Goal: Transaction & Acquisition: Purchase product/service

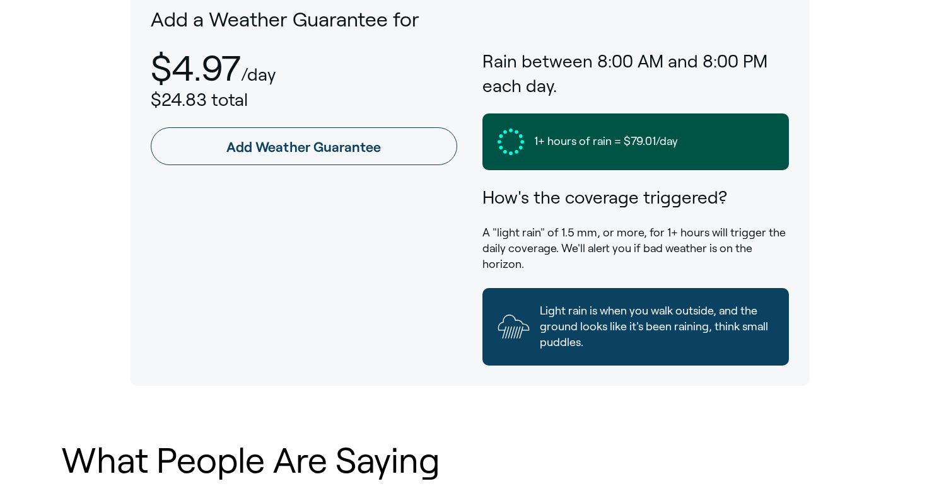
scroll to position [732, 0]
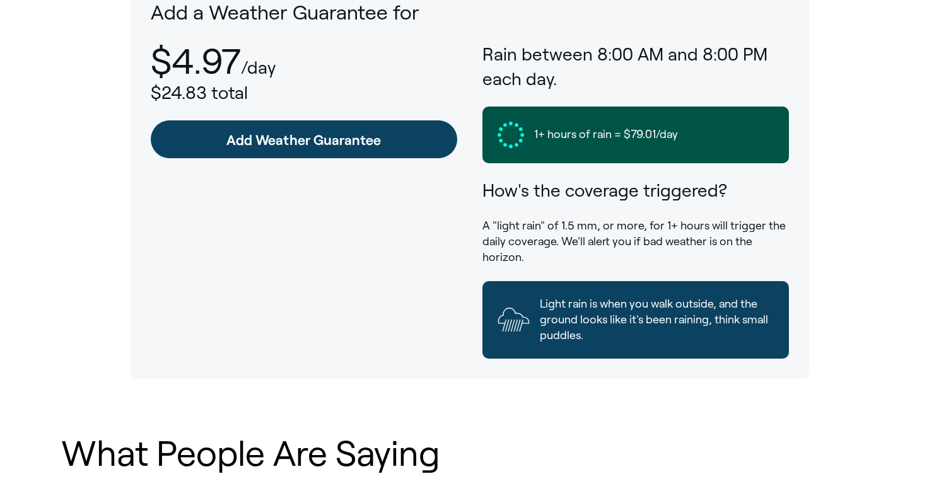
click at [407, 134] on link "Add Weather Guarantee" at bounding box center [304, 139] width 306 height 38
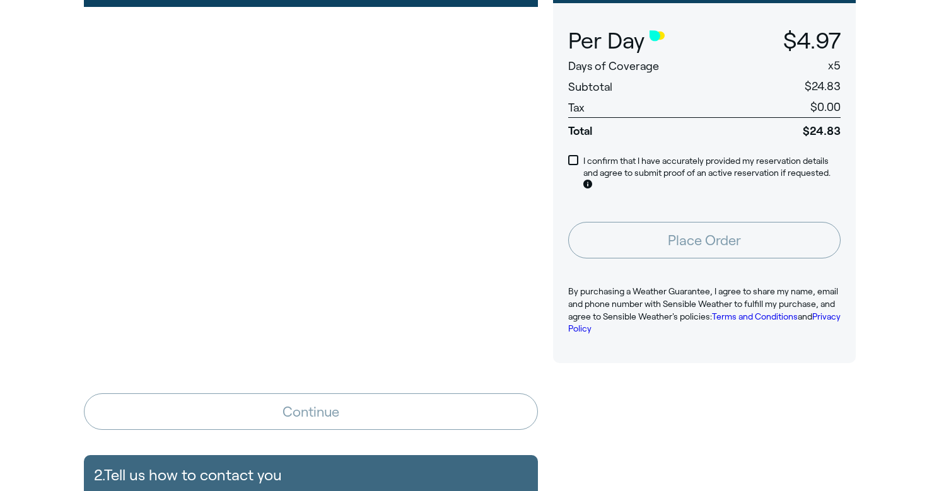
scroll to position [177, 0]
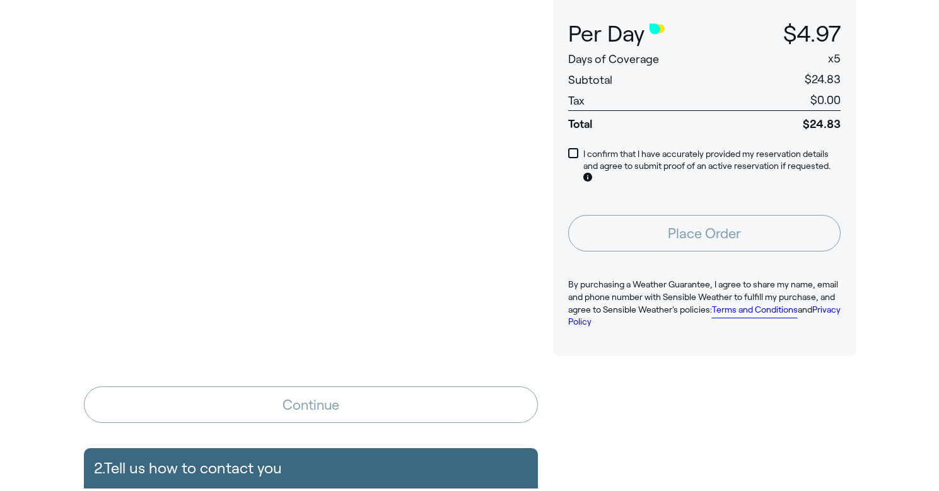
click at [737, 304] on link "Terms and Conditions" at bounding box center [755, 309] width 86 height 10
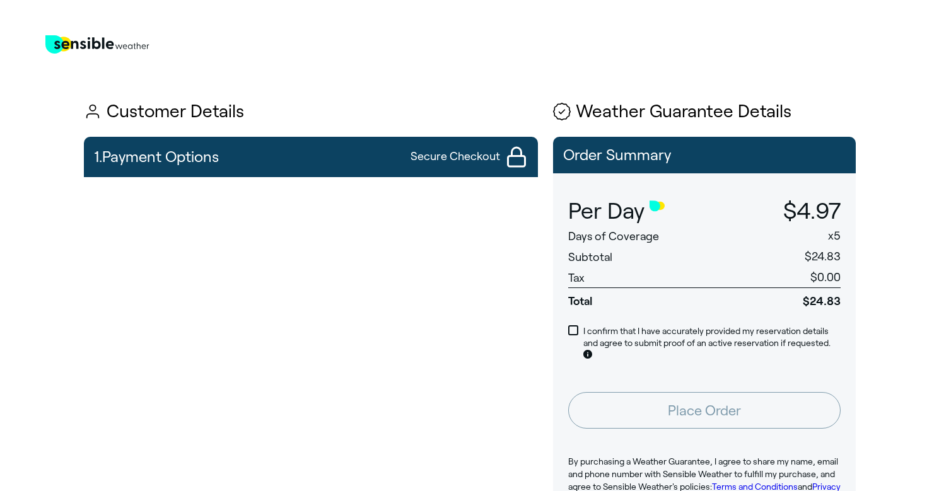
scroll to position [0, 0]
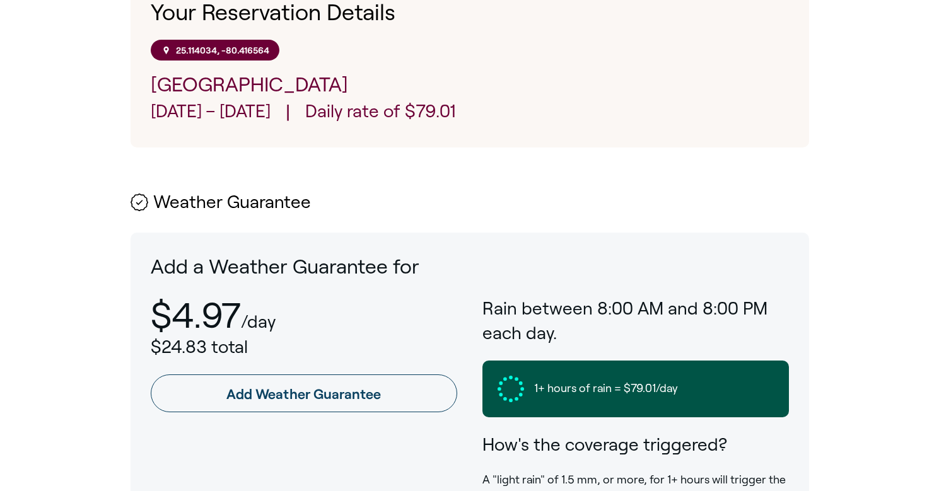
scroll to position [480, 0]
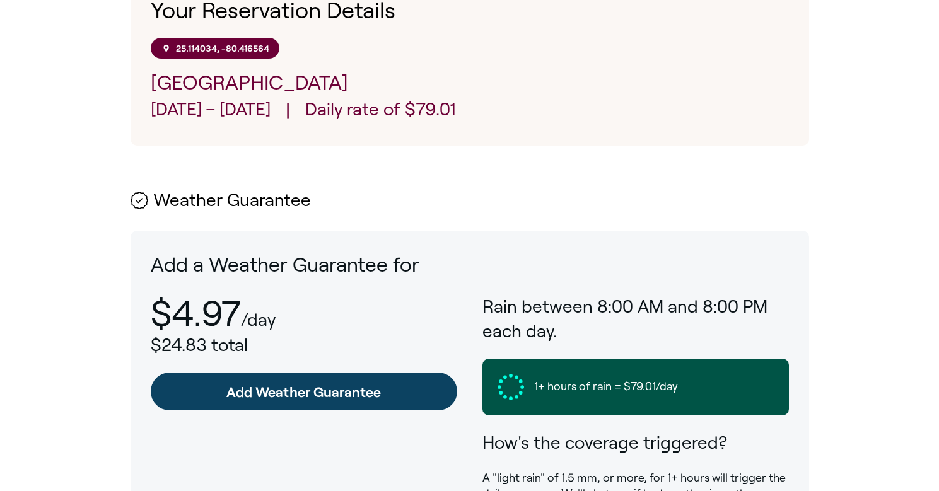
click at [340, 398] on link "Add Weather Guarantee" at bounding box center [304, 392] width 306 height 38
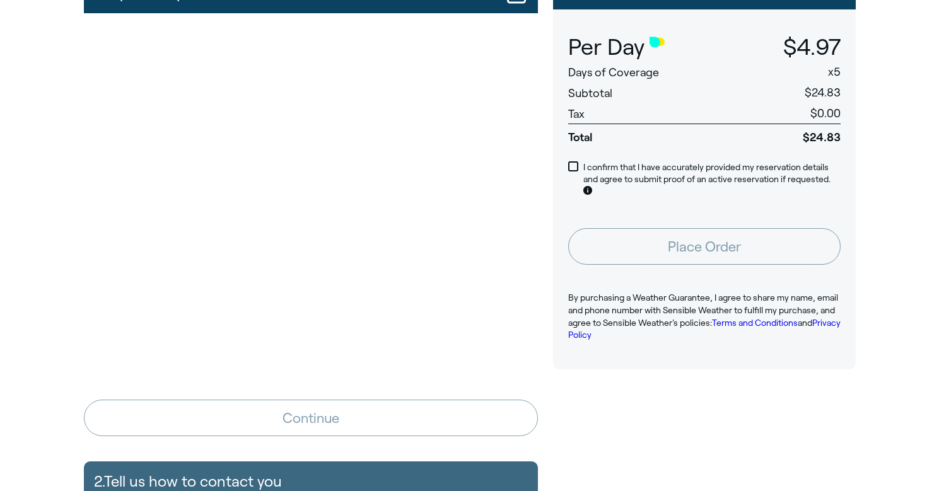
scroll to position [164, 0]
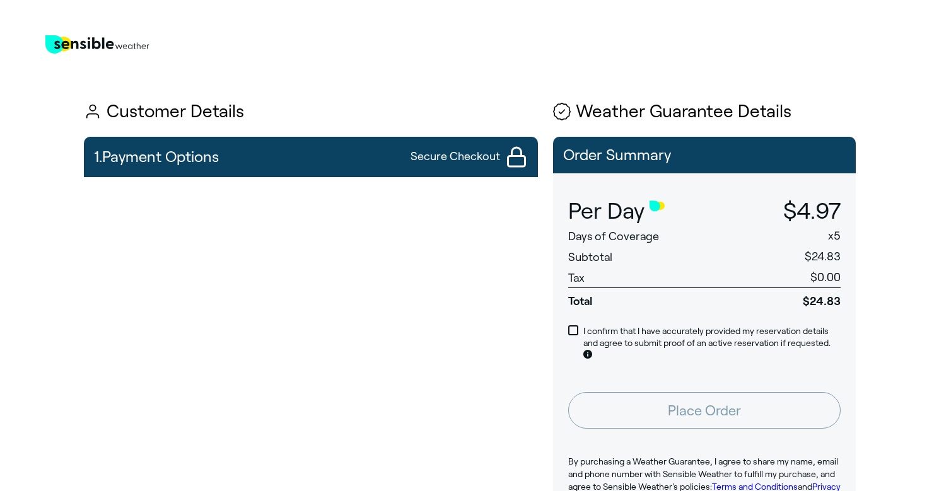
click at [491, 78] on div "Customer Details 1. Payment Options Secure Checkout Continue 2. Tell us how to …" at bounding box center [469, 374] width 771 height 634
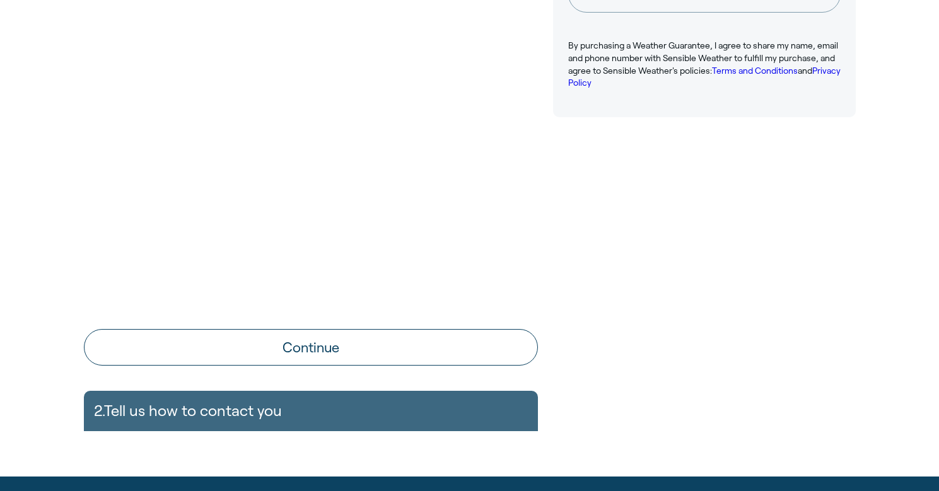
scroll to position [420, 0]
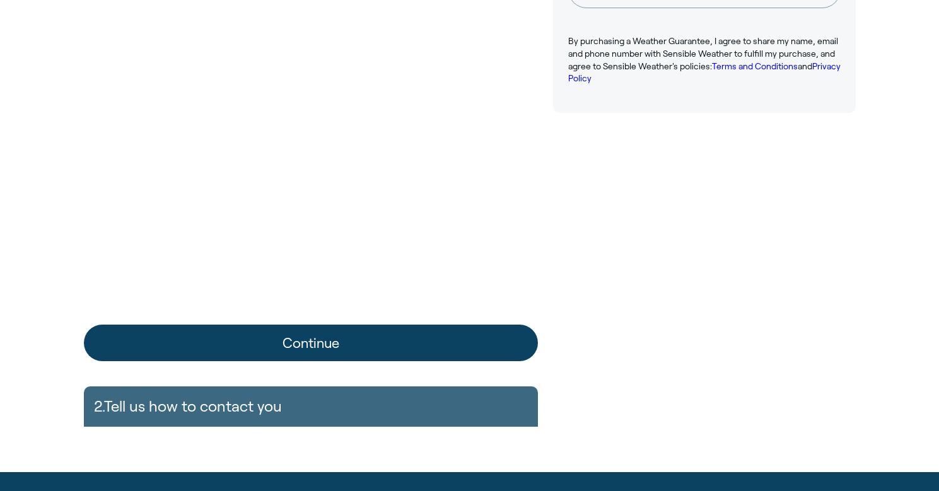
click at [199, 330] on button "Continue" at bounding box center [311, 343] width 454 height 37
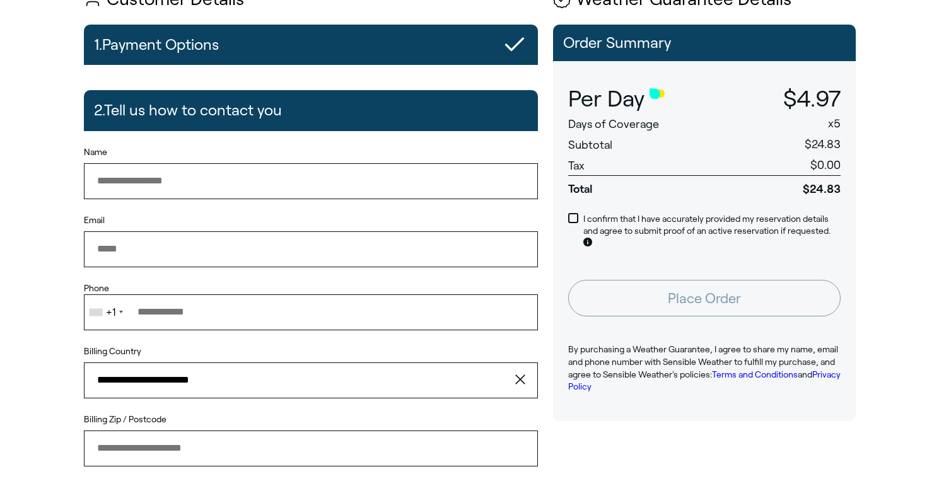
scroll to position [112, 0]
type input "**********"
type input "*****"
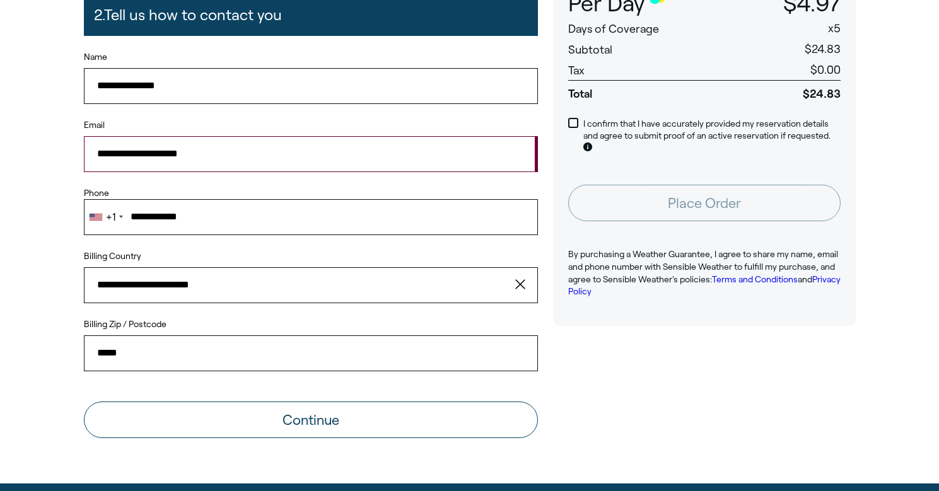
scroll to position [216, 0]
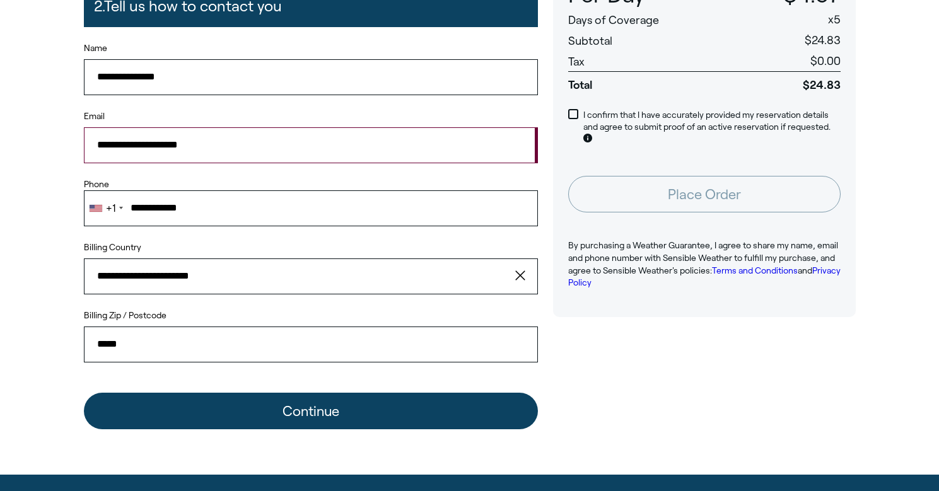
click at [215, 415] on button "Continue" at bounding box center [311, 411] width 454 height 37
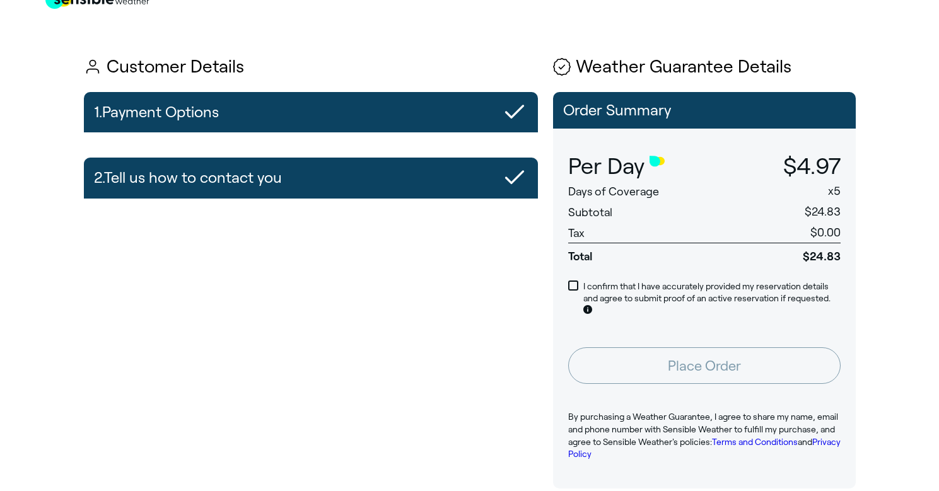
scroll to position [47, 0]
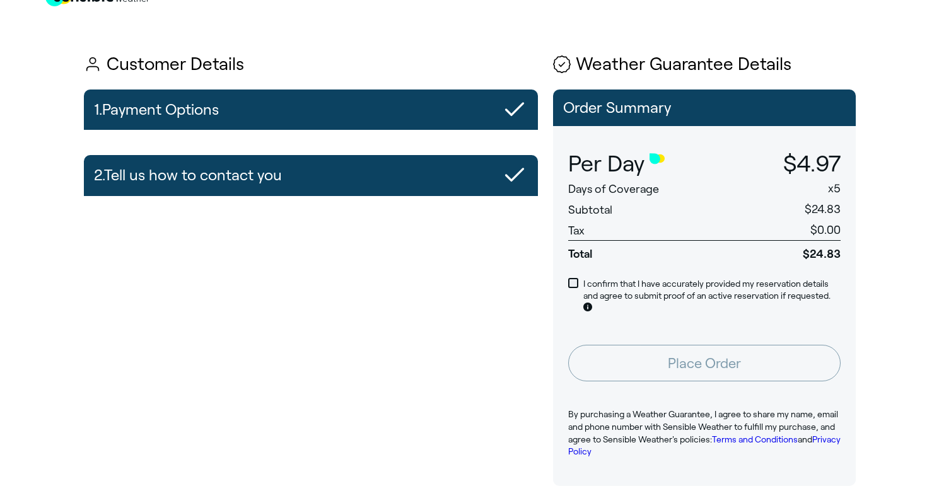
click at [571, 279] on span at bounding box center [573, 283] width 10 height 10
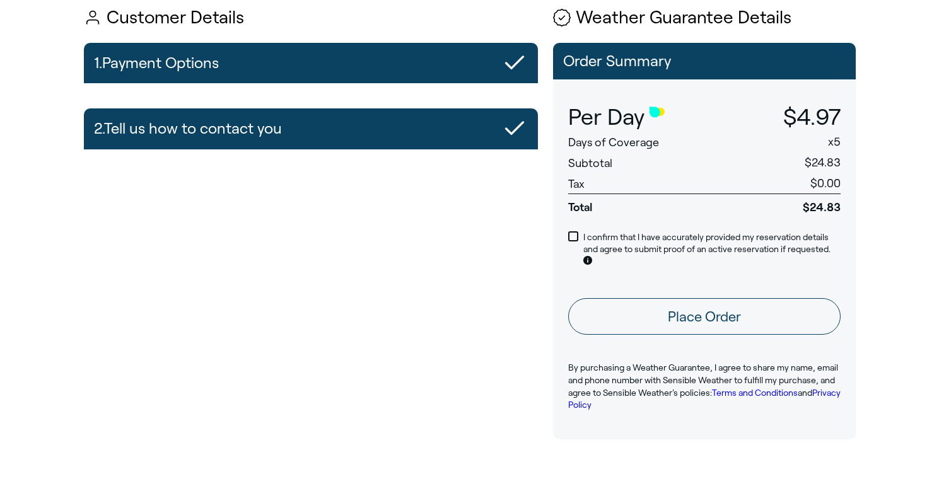
scroll to position [96, 0]
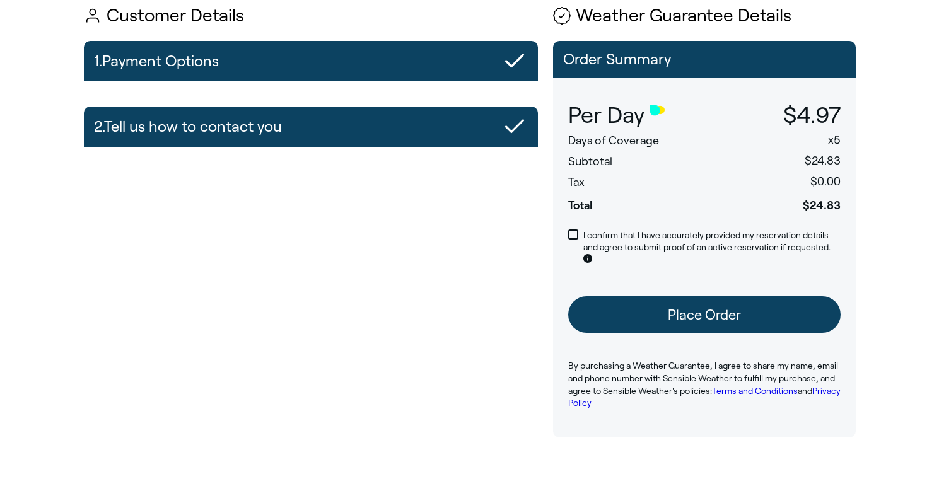
click at [699, 313] on button "Place Order" at bounding box center [704, 314] width 272 height 37
